Goal: Information Seeking & Learning: Learn about a topic

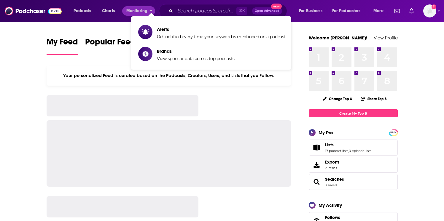
click at [182, 17] on ul "Alerts Get notified every time your keyword is mentioned on a podcast. Brands V…" at bounding box center [211, 42] width 160 height 53
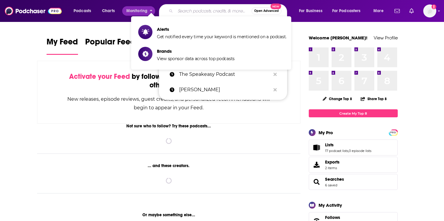
click at [183, 14] on input "Search podcasts, credits, & more..." at bounding box center [213, 10] width 76 height 9
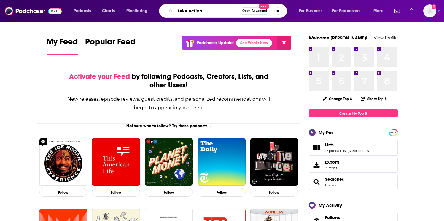
type input "take action"
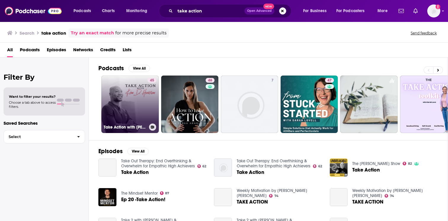
click at [129, 92] on link "45 Take Action with [PERSON_NAME]" at bounding box center [129, 104] width 57 height 57
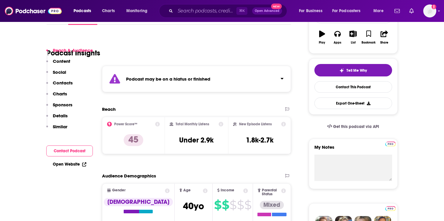
scroll to position [80, 0]
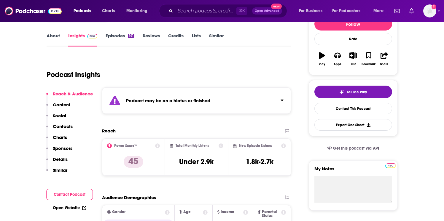
click at [182, 100] on strong "Podcast may be on a hiatus or finished" at bounding box center [168, 101] width 84 height 6
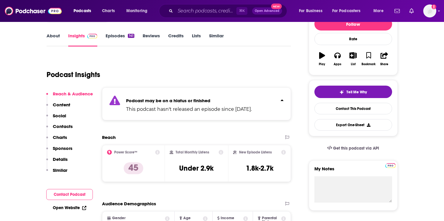
click at [182, 100] on strong "Podcast may be on a hiatus or finished" at bounding box center [168, 101] width 84 height 6
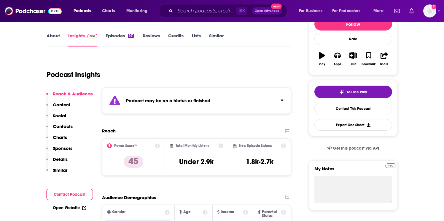
click at [182, 100] on strong "Podcast may be on a hiatus or finished" at bounding box center [168, 101] width 84 height 6
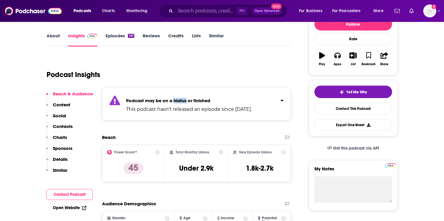
click at [182, 100] on strong "Podcast may be on a hiatus or finished" at bounding box center [168, 101] width 84 height 6
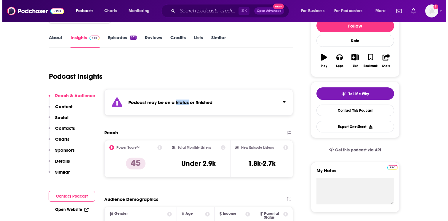
scroll to position [0, 0]
